Goal: Task Accomplishment & Management: Use online tool/utility

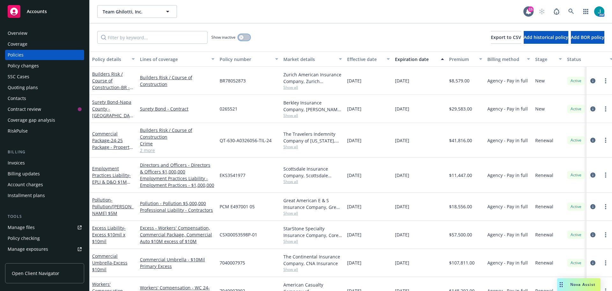
click at [247, 36] on button "button" at bounding box center [244, 37] width 12 height 6
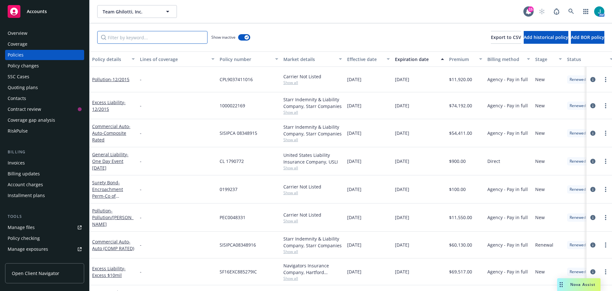
click at [139, 35] on input "Filter by keyword..." at bounding box center [152, 37] width 110 height 13
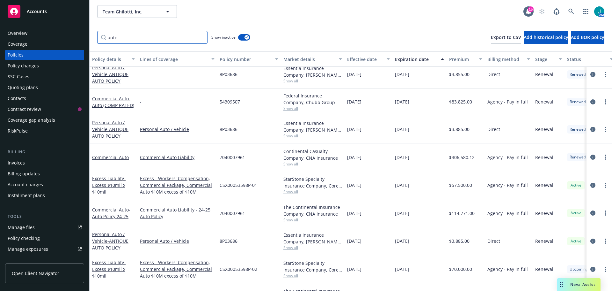
scroll to position [337, 0]
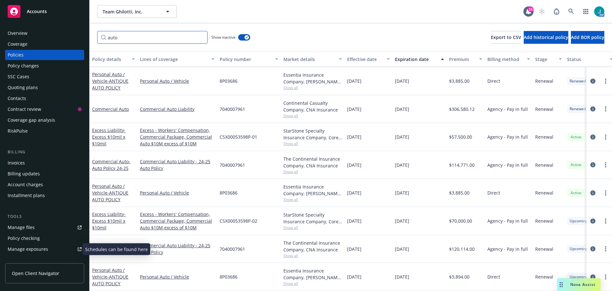
type input "auto"
click at [42, 250] on div "Manage exposures" at bounding box center [28, 249] width 41 height 10
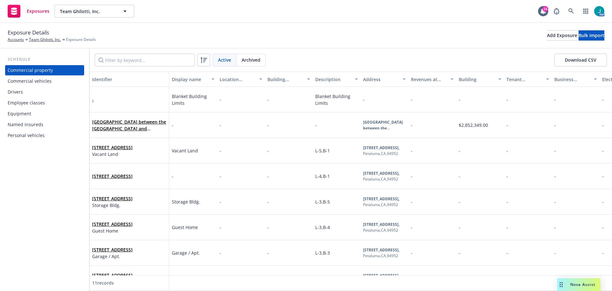
click at [45, 81] on div "Commercial vehicles" at bounding box center [30, 81] width 44 height 10
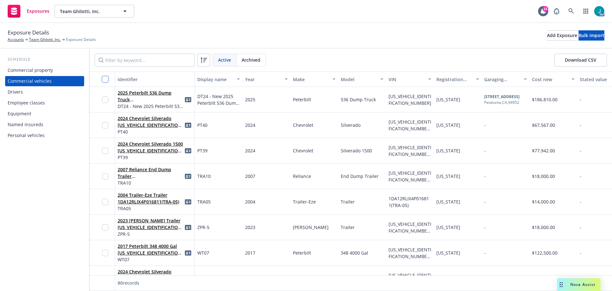
click at [105, 78] on input "checkbox" at bounding box center [105, 79] width 6 height 6
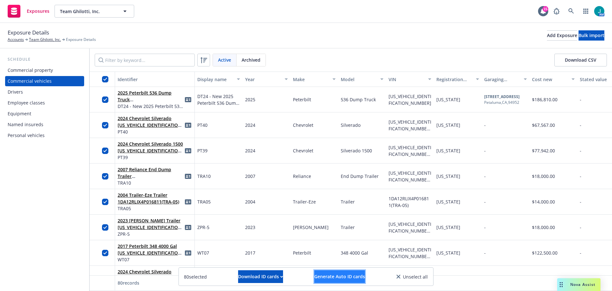
click at [357, 279] on button "Generate Auto ID cards" at bounding box center [339, 276] width 51 height 13
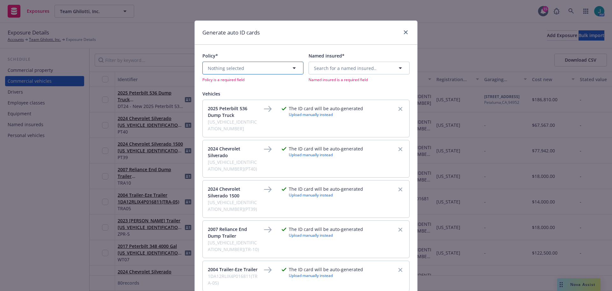
click at [293, 67] on icon "button" at bounding box center [295, 68] width 8 height 8
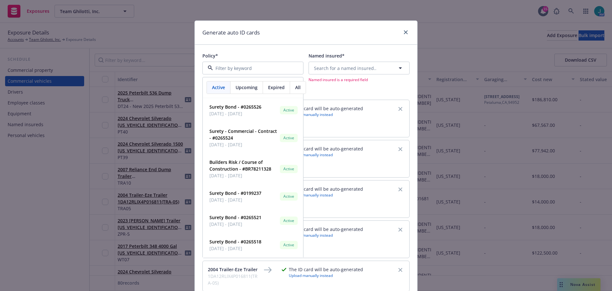
click at [246, 88] on span "Upcoming" at bounding box center [247, 87] width 22 height 7
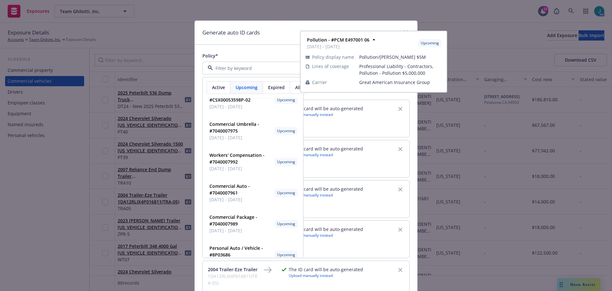
scroll to position [128, 0]
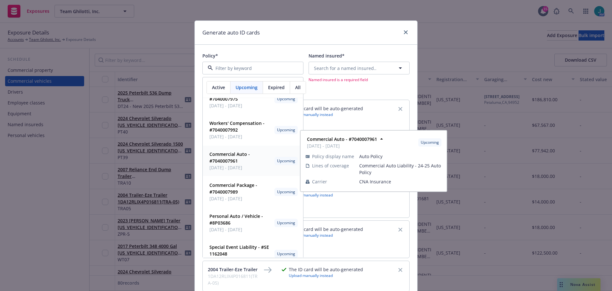
click at [227, 157] on strong "Commercial Auto - #7040007961" at bounding box center [230, 157] width 41 height 13
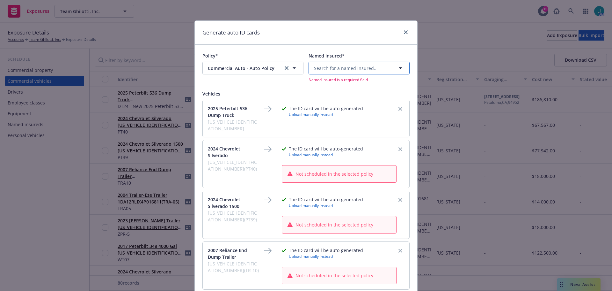
click at [349, 69] on span "Search for a named insured.." at bounding box center [345, 68] width 63 height 7
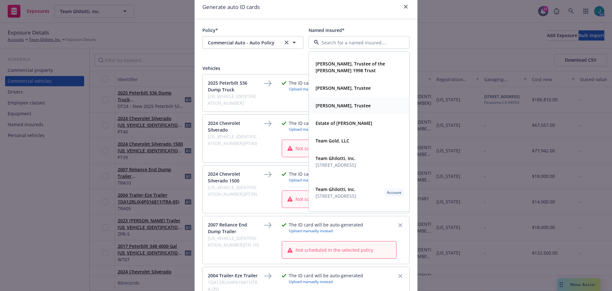
scroll to position [32, 0]
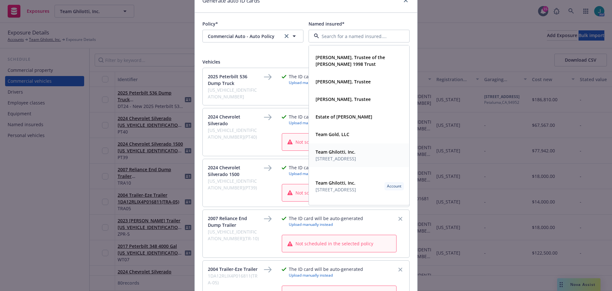
click at [341, 158] on span "2531 Petaluma Boulevard South, Petaluma, CA, 94952, USA" at bounding box center [336, 158] width 41 height 7
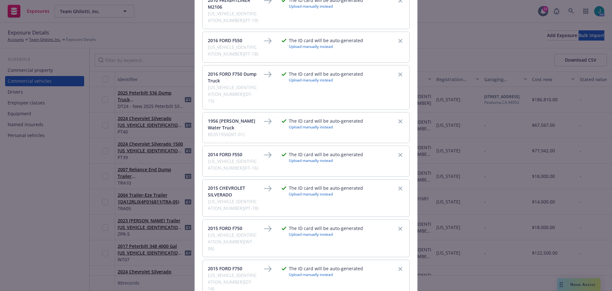
scroll to position [2970, 0]
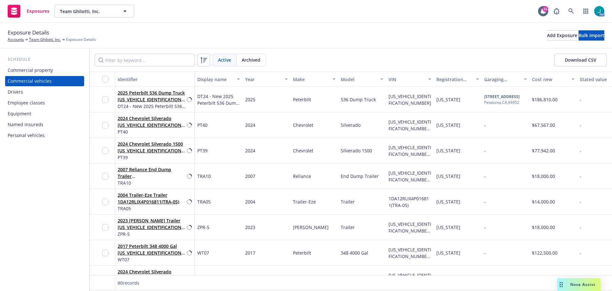
click at [13, 92] on div "Drivers" at bounding box center [15, 92] width 15 height 10
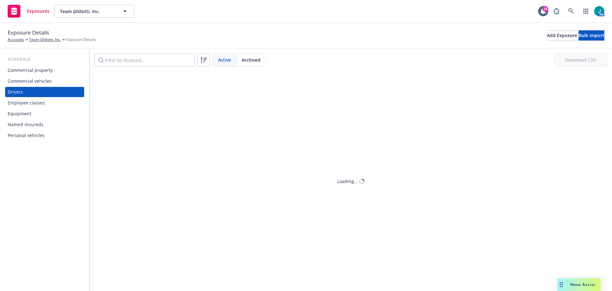
click at [19, 80] on div "Commercial vehicles" at bounding box center [30, 81] width 44 height 10
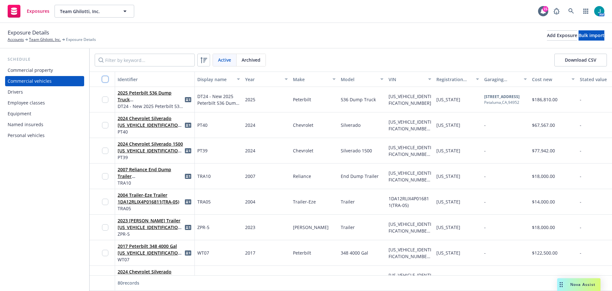
click at [103, 79] on input "checkbox" at bounding box center [105, 79] width 6 height 6
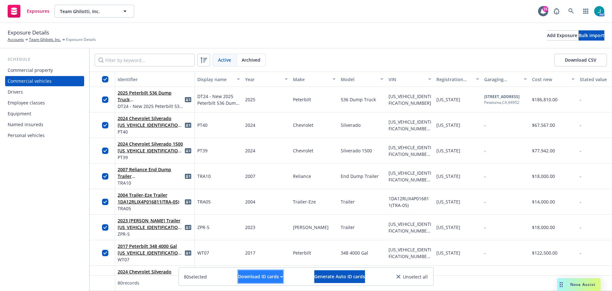
click at [266, 277] on div "Download ID cards" at bounding box center [260, 276] width 45 height 12
click at [247, 260] on link "Download uneditable ID cards" at bounding box center [247, 260] width 85 height 13
